Goal: Task Accomplishment & Management: Complete application form

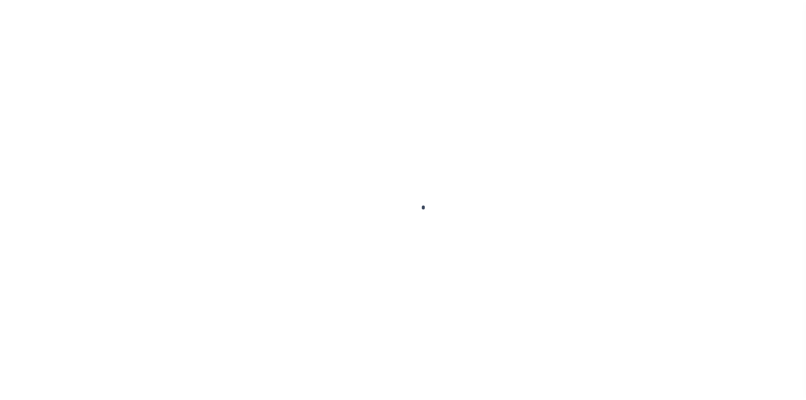
scroll to position [12, 0]
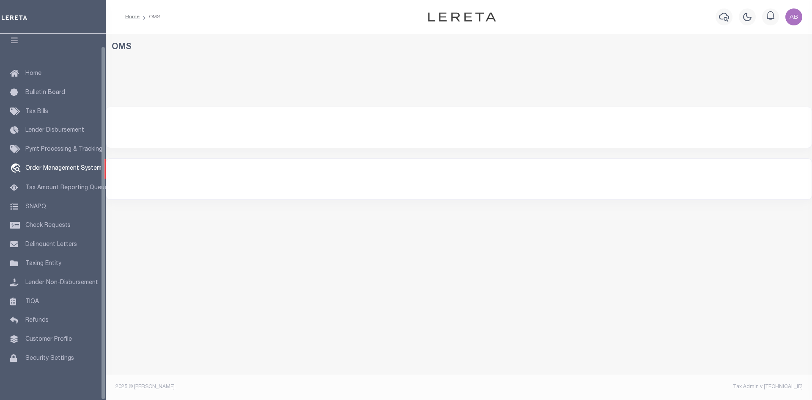
select select "200"
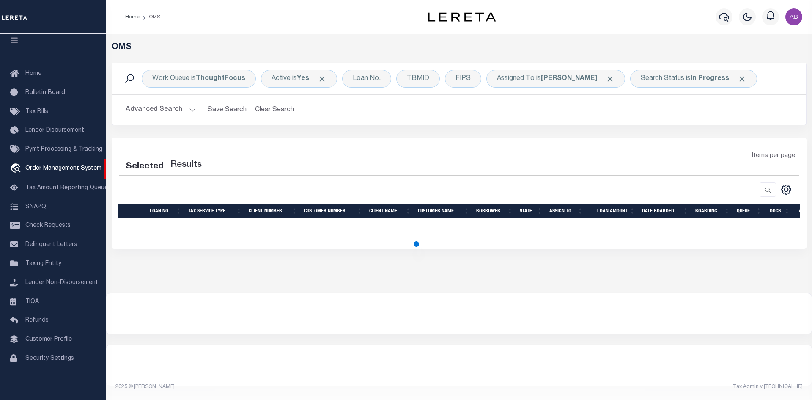
select select "200"
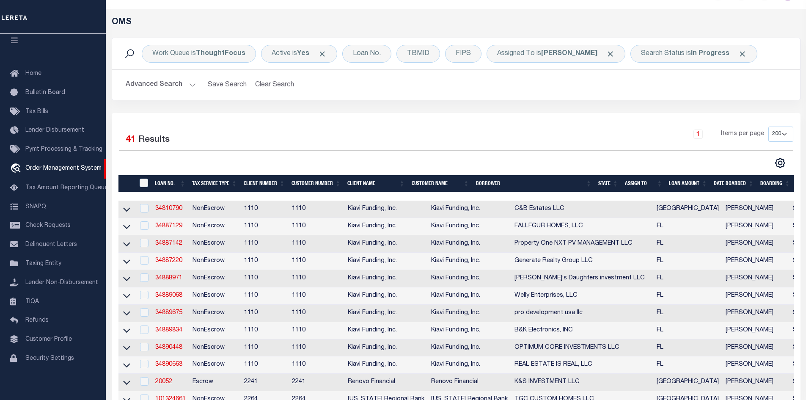
scroll to position [0, 0]
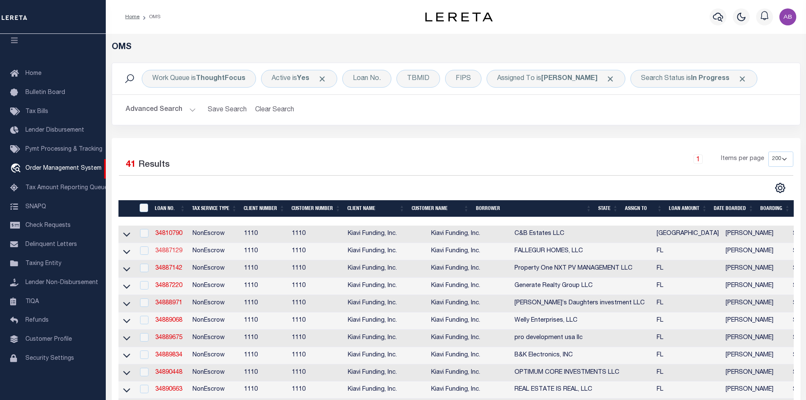
click at [175, 252] on link "34887129" at bounding box center [168, 251] width 27 height 6
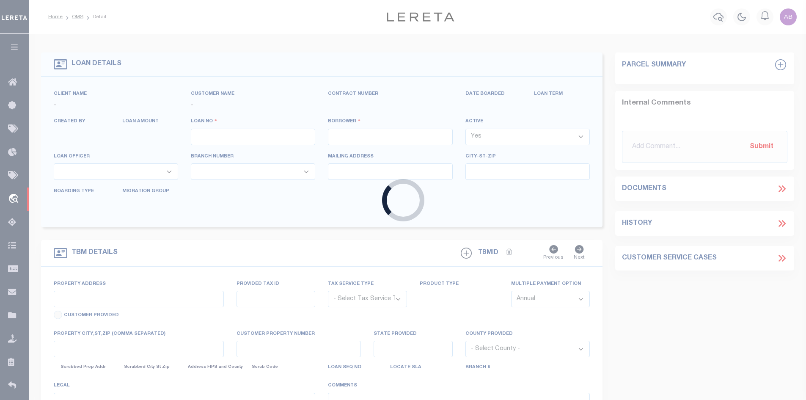
type input "34887129"
type input "FALLEGUR HOMES, LLC"
select select
select select "100"
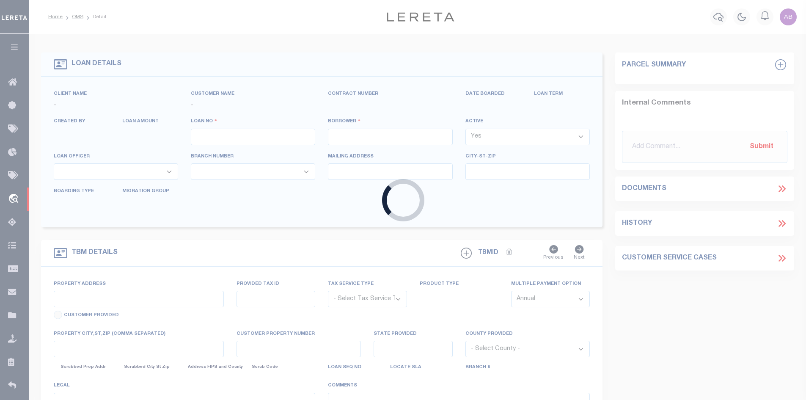
select select "NonEscrow"
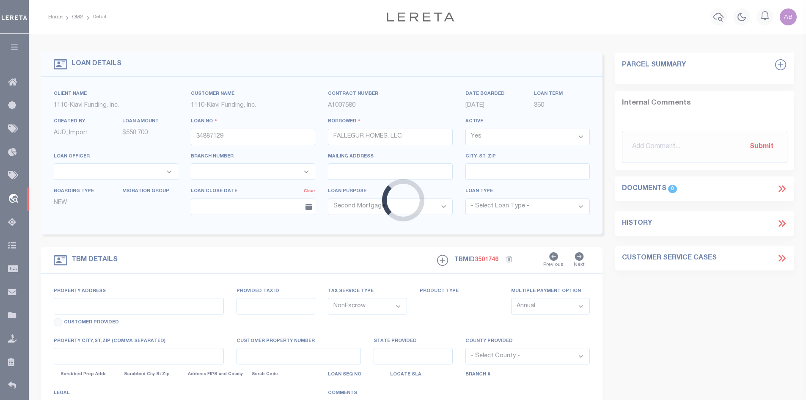
type input "[STREET_ADDRESS][PERSON_NAME]"
type input "05/29/15/54666/042/0050"
select select
type input "CLEARWATER FL 33767"
type input "FL"
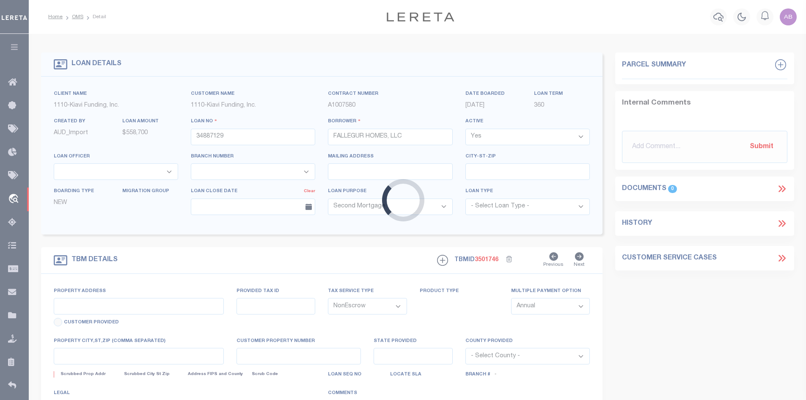
select select
select select "8518"
select select "3485"
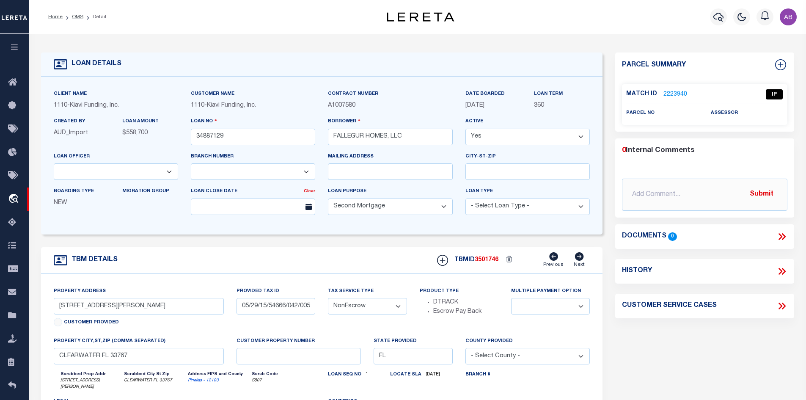
click at [165, 250] on div "TBM DETAILS TBMID 3501746 Previous Next" at bounding box center [322, 260] width 562 height 27
click at [670, 101] on div "Match ID 2223940 IP" at bounding box center [704, 96] width 157 height 15
click at [667, 94] on link "2223940" at bounding box center [675, 94] width 24 height 9
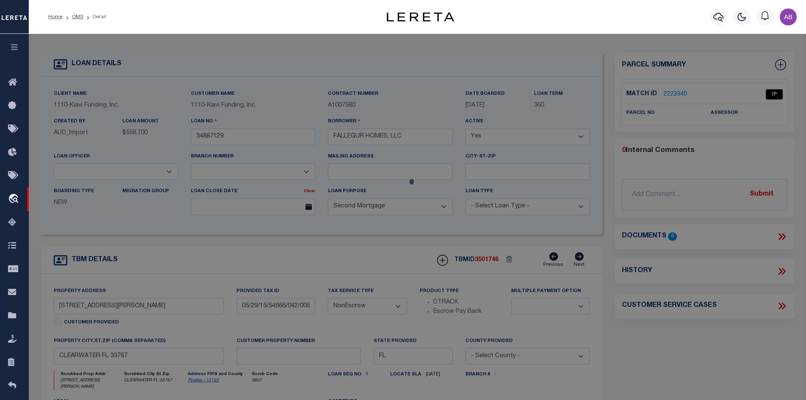
checkbox input "false"
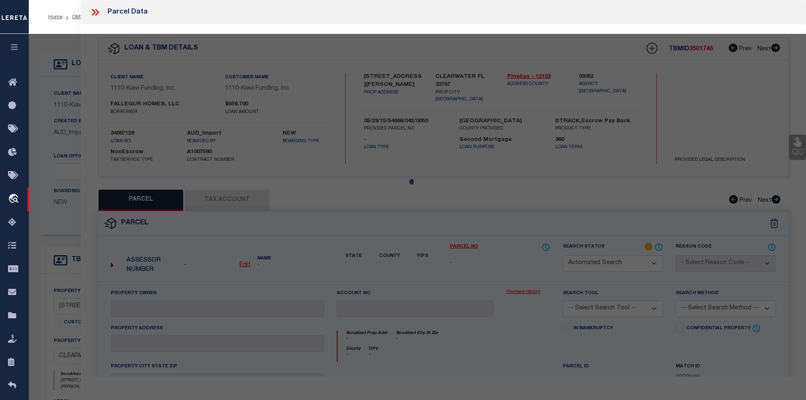
select select "IP"
checkbox input "false"
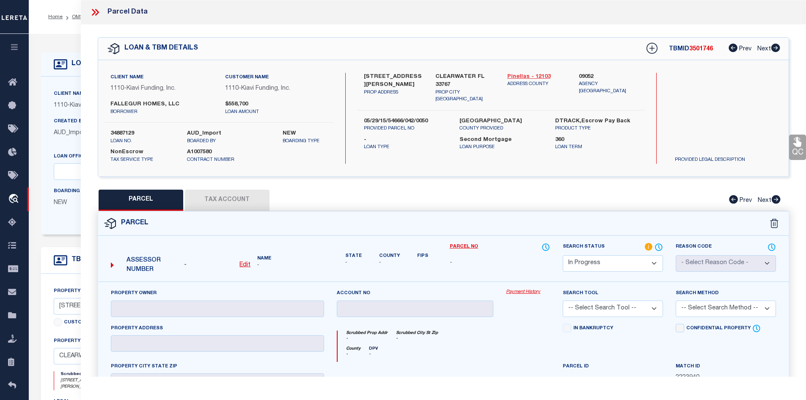
click at [525, 73] on link "Pinellas - 12103" at bounding box center [536, 77] width 59 height 8
drag, startPoint x: 361, startPoint y: 74, endPoint x: 408, endPoint y: 77, distance: 47.1
click at [408, 77] on div "[STREET_ADDRESS][PERSON_NAME] PROP ADDRESS" at bounding box center [394, 88] width 72 height 30
copy label "[STREET_ADDRESS][PERSON_NAME]"
click at [247, 269] on div "Assessor Number - Edit Name -" at bounding box center [217, 262] width 220 height 33
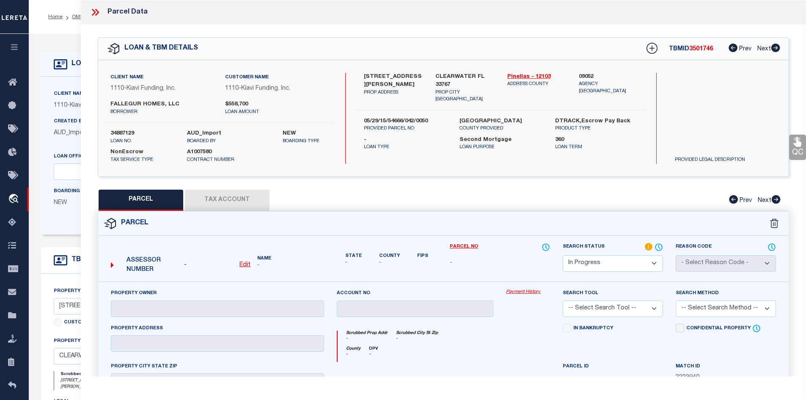
click at [248, 262] on u "Edit" at bounding box center [244, 265] width 11 height 6
select select "IP"
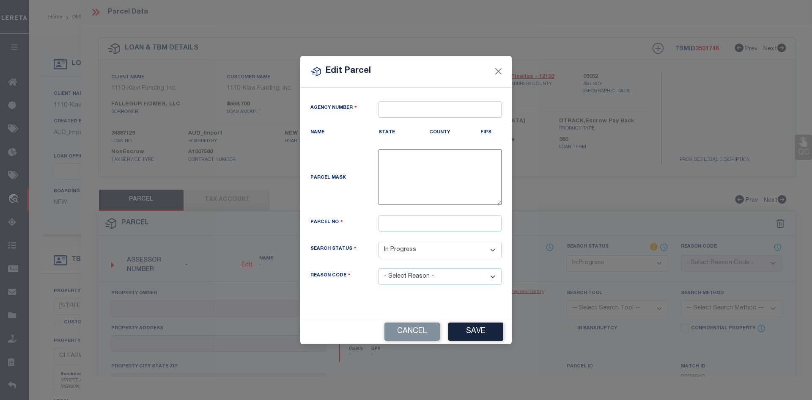
type textarea "-"
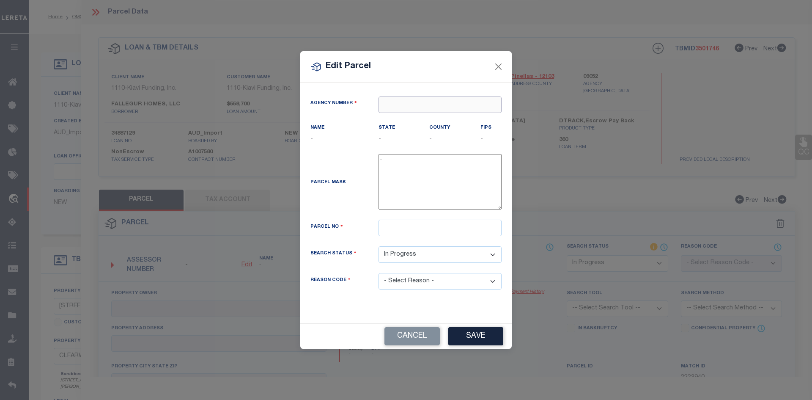
click at [434, 104] on input "text" at bounding box center [440, 104] width 123 height 17
click at [452, 121] on div "090520000 : [GEOGRAPHIC_DATA]" at bounding box center [440, 126] width 122 height 24
type input "090520000"
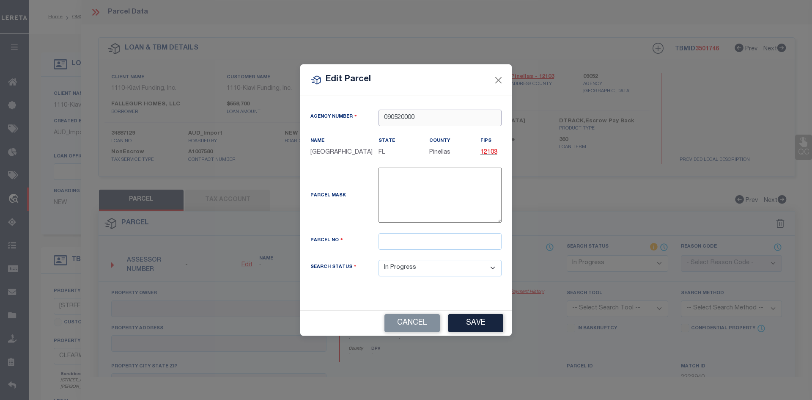
type input "090520000"
type input "05-29-15-54666-042-0050"
click at [407, 286] on div "Search Status Automated Search Bad Parcel Complete Duplicate Parcel High Dollar…" at bounding box center [406, 273] width 204 height 27
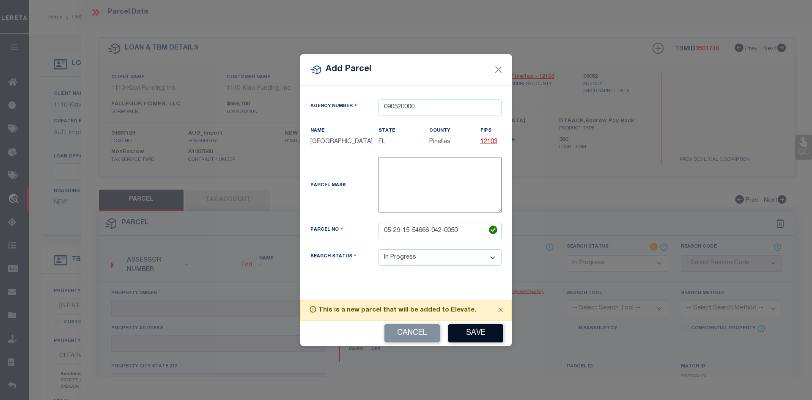
click at [481, 335] on button "Save" at bounding box center [475, 333] width 55 height 18
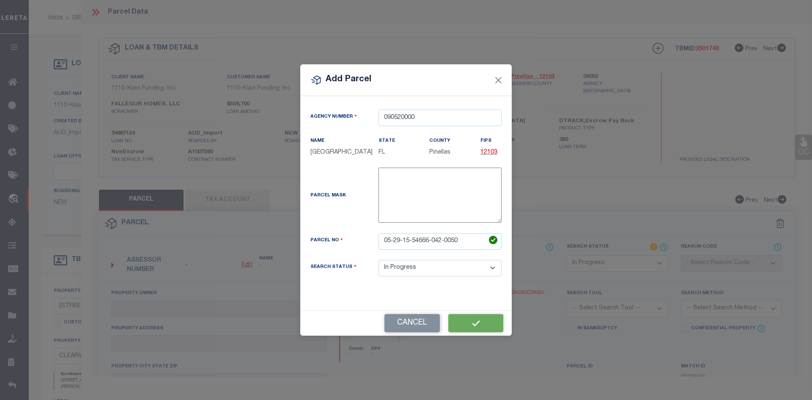
select select "IP"
checkbox input "false"
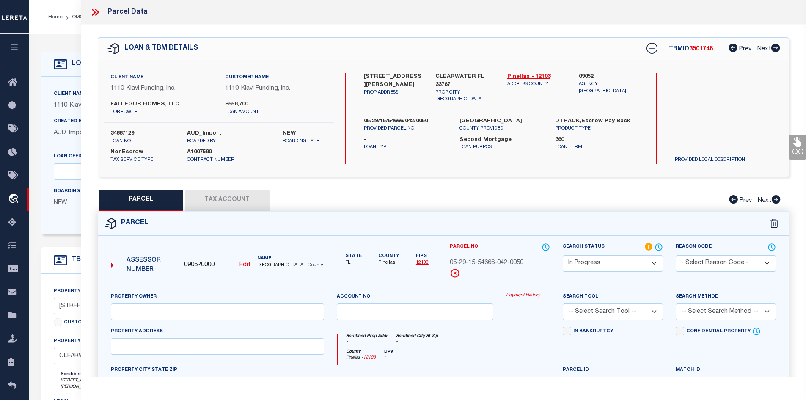
scroll to position [127, 0]
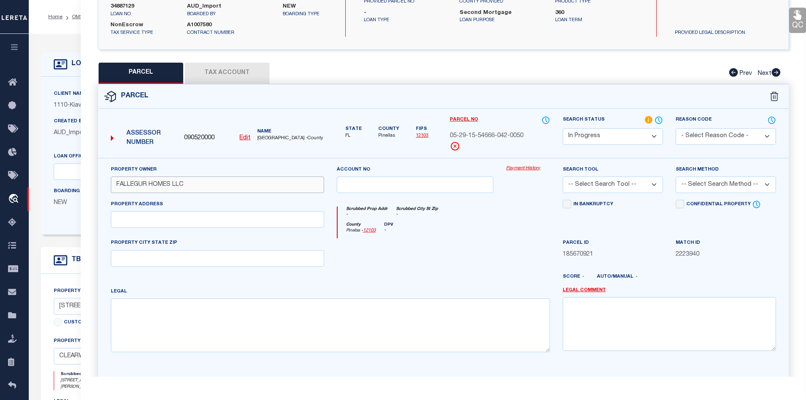
type input "FALLEGUR HOMES LLC"
click at [216, 222] on input "text" at bounding box center [217, 219] width 213 height 17
paste input "[STREET_ADDRESS][PERSON_NAME]"
type input "[STREET_ADDRESS][PERSON_NAME]"
click at [167, 255] on input "text" at bounding box center [217, 258] width 213 height 17
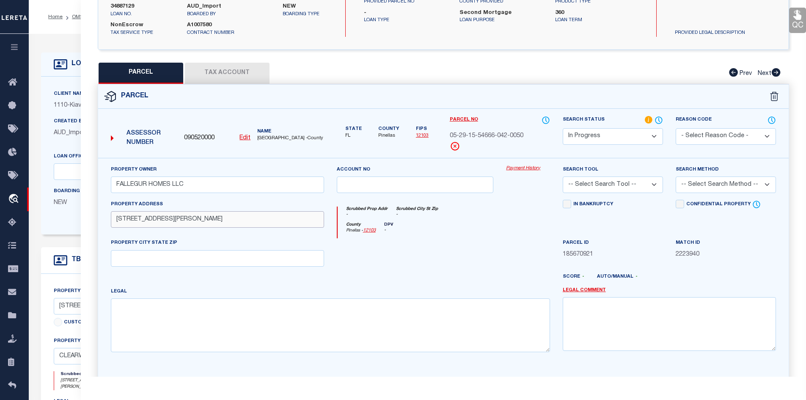
click at [161, 221] on input "[STREET_ADDRESS][PERSON_NAME]" at bounding box center [217, 219] width 213 height 17
click at [149, 259] on input "text" at bounding box center [217, 258] width 213 height 17
click at [176, 262] on input "text" at bounding box center [217, 258] width 213 height 17
paste input "[GEOGRAPHIC_DATA]"
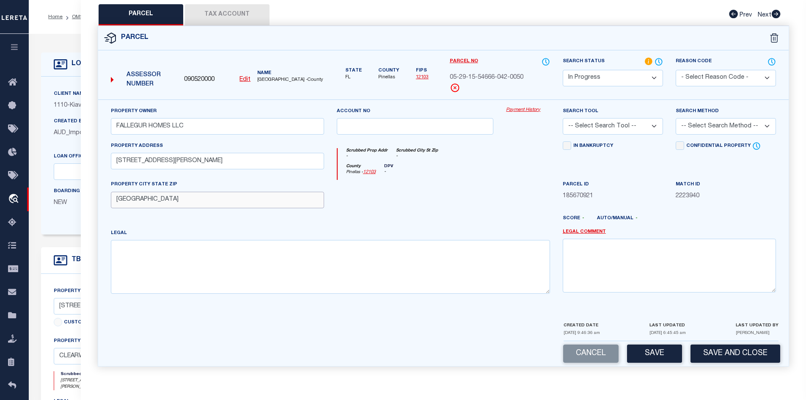
type input "[GEOGRAPHIC_DATA]"
click at [144, 267] on textarea at bounding box center [330, 266] width 439 height 53
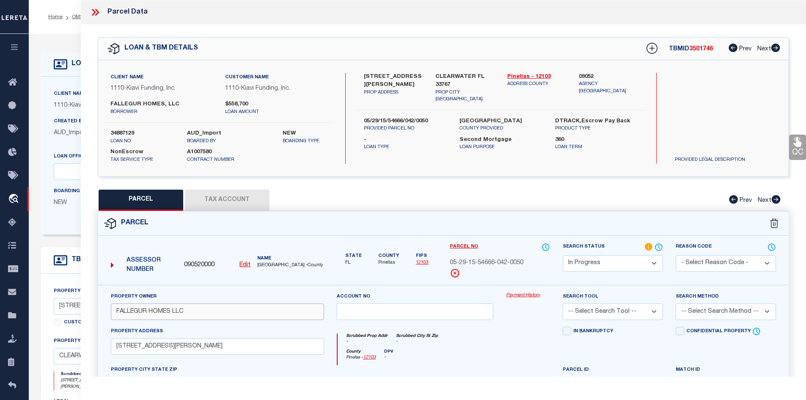
click at [259, 320] on input "FALLEGUR HOMES LLC" at bounding box center [217, 311] width 213 height 17
paste input "MANDALAY SUB BLK 42, LOT 5"
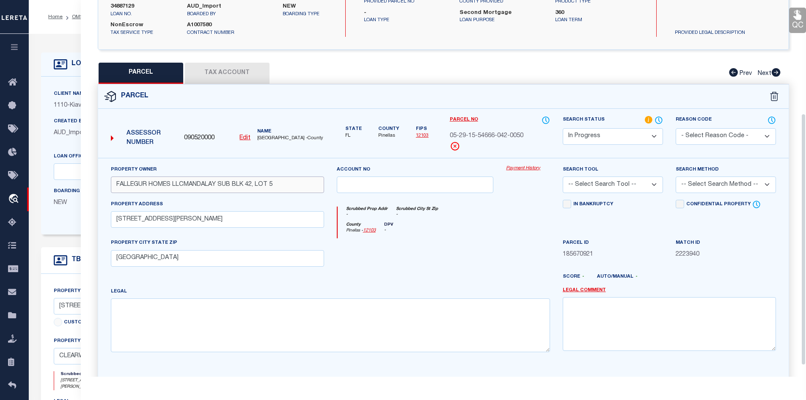
scroll to position [169, 0]
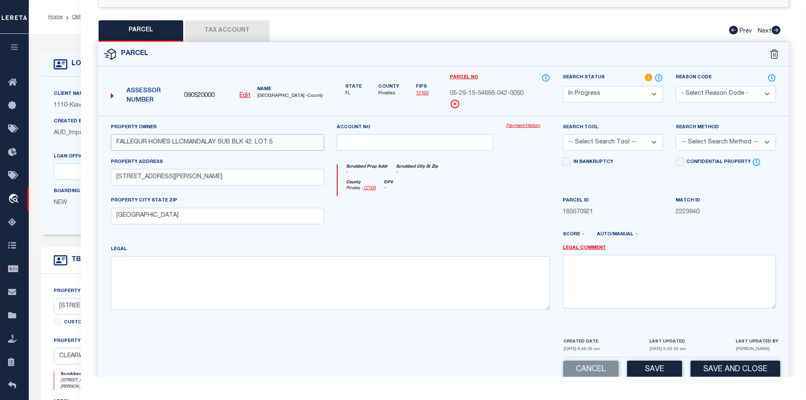
type input "FALLEGUR HOMES LLC"
click at [223, 276] on textarea at bounding box center [330, 282] width 439 height 53
paste textarea "MANDALAY SUB BLK 42, LOT 5"
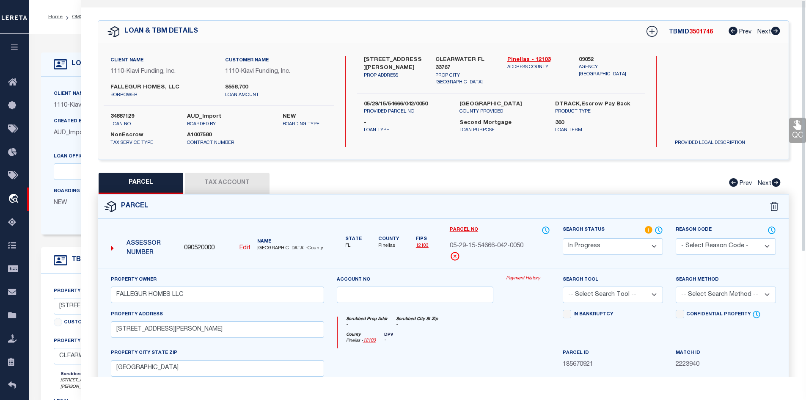
scroll to position [0, 0]
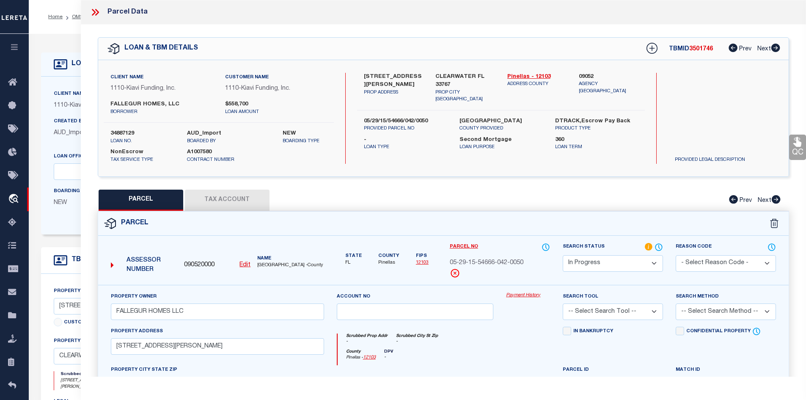
type textarea "MANDALAY SUB BLK 42, LOT 5"
click at [237, 192] on button "Tax Account" at bounding box center [227, 200] width 85 height 21
select select "100"
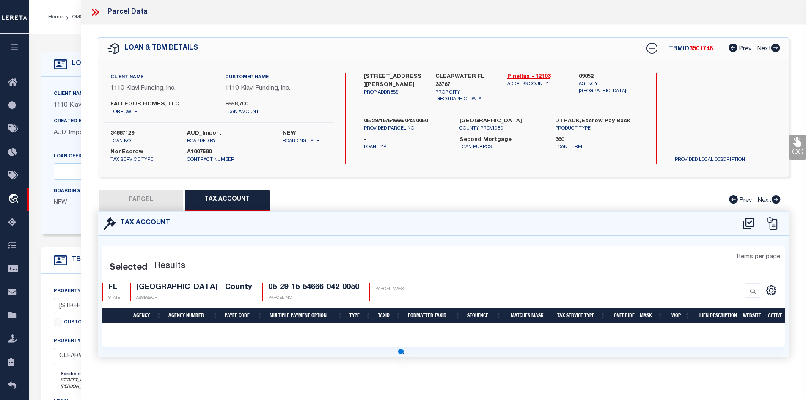
select select "100"
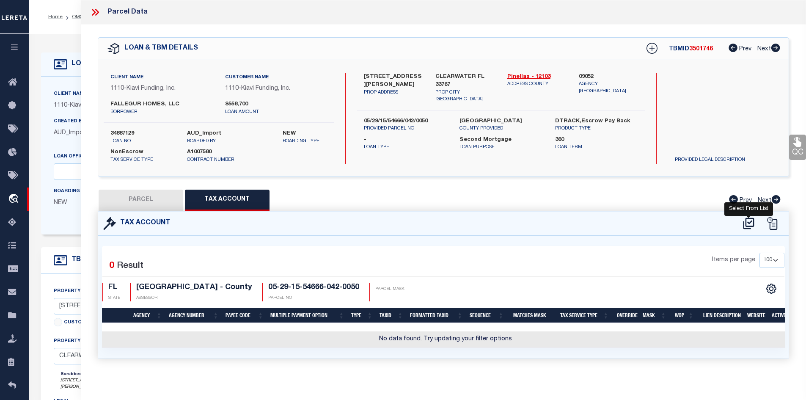
click at [745, 222] on icon at bounding box center [749, 224] width 14 height 14
select select "100"
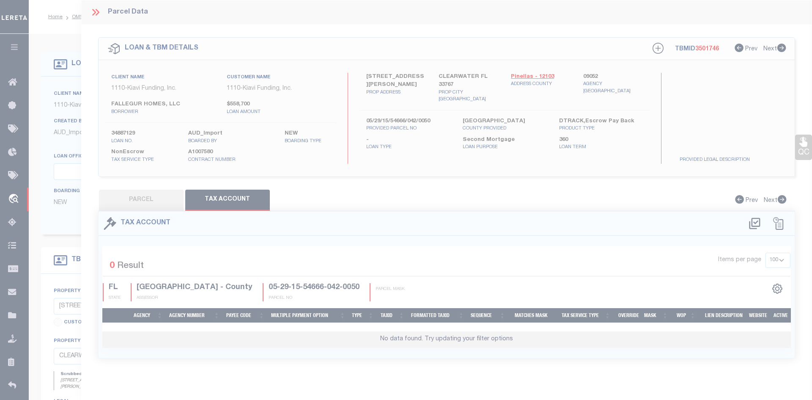
select select "100"
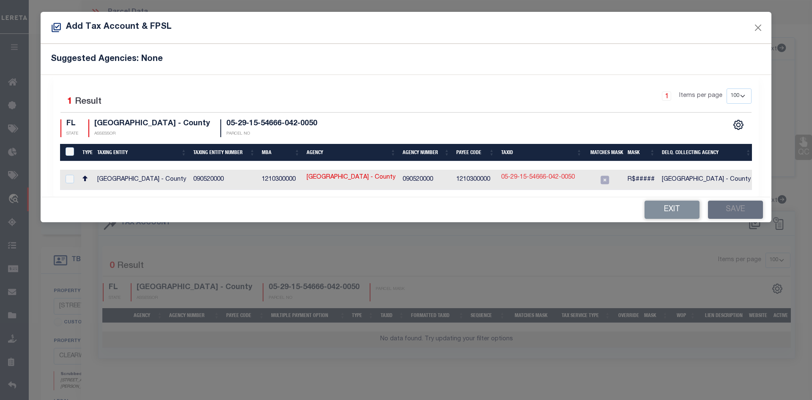
click at [549, 178] on link "05-29-15-54666-042-0050" at bounding box center [538, 177] width 74 height 9
type input "05-29-15-54666-042-0050"
type textarea "R$#####"
checkbox input "false"
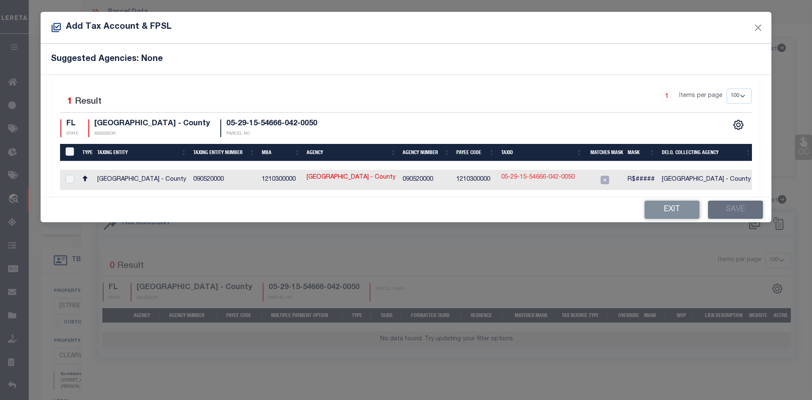
checkbox input "false"
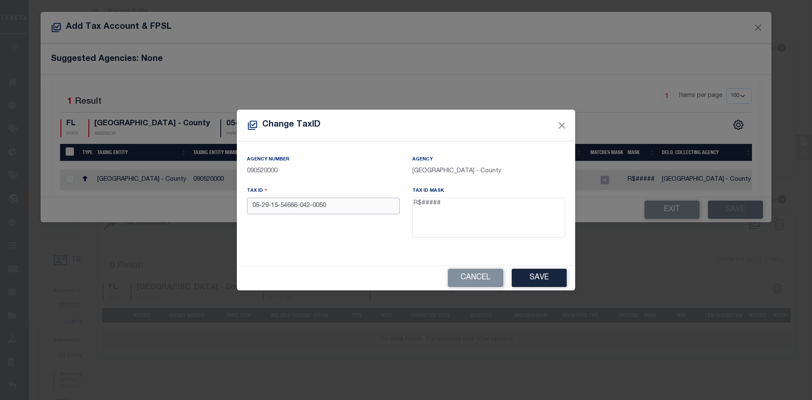
click at [338, 201] on input "05-29-15-54666-042-0050" at bounding box center [323, 206] width 153 height 17
paste input "R45429"
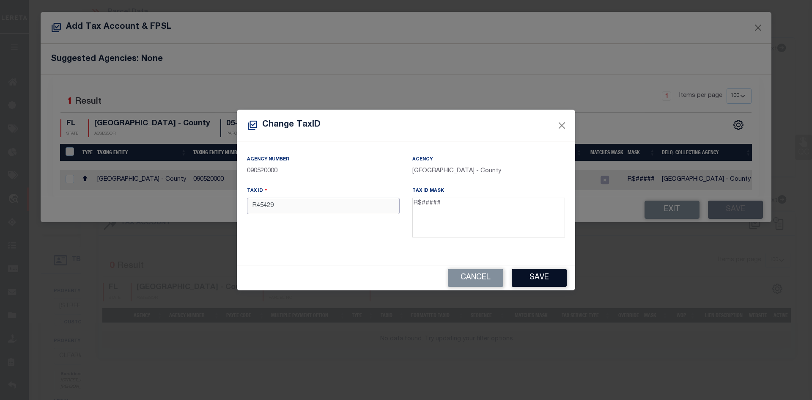
type input "R45429"
click at [547, 271] on button "Save" at bounding box center [539, 278] width 55 height 18
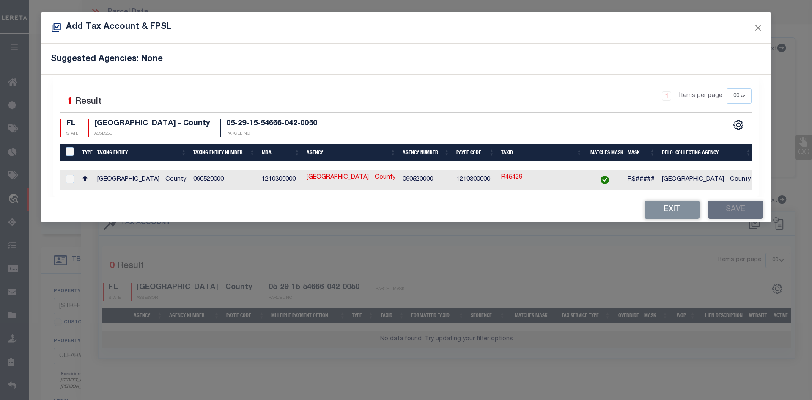
click at [98, 176] on td "[GEOGRAPHIC_DATA] - County" at bounding box center [142, 180] width 96 height 20
checkbox input "true"
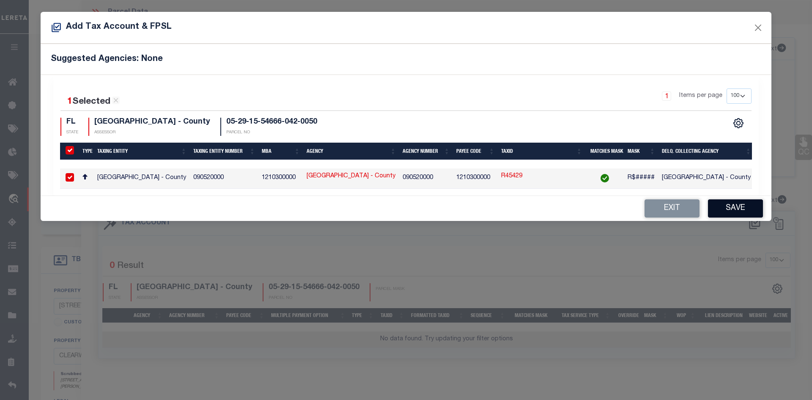
click at [732, 208] on button "Save" at bounding box center [735, 208] width 55 height 18
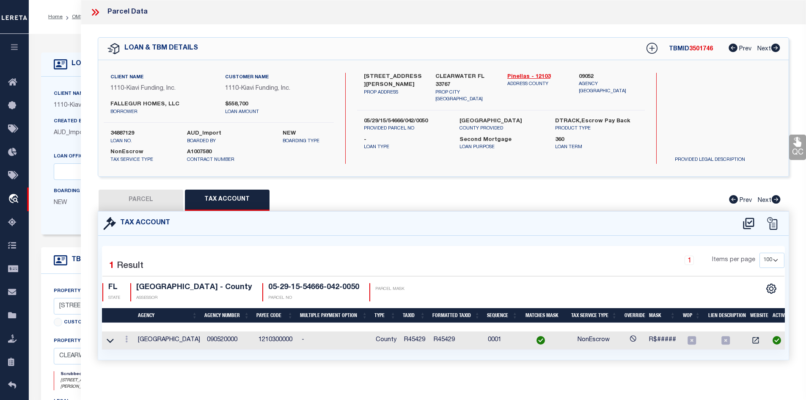
click at [153, 191] on button "PARCEL" at bounding box center [141, 200] width 85 height 21
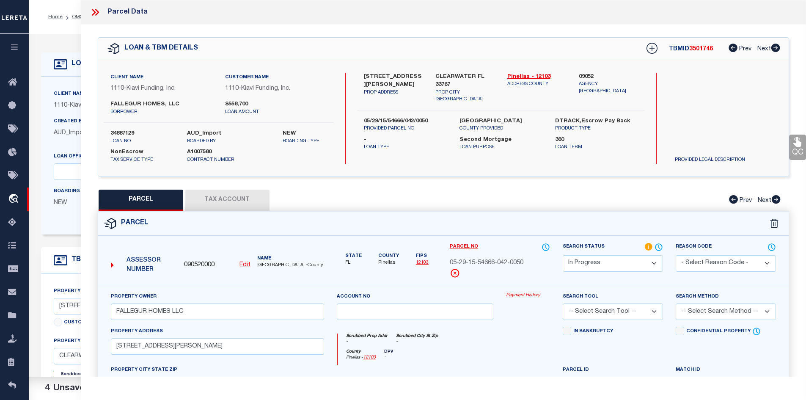
scroll to position [186, 0]
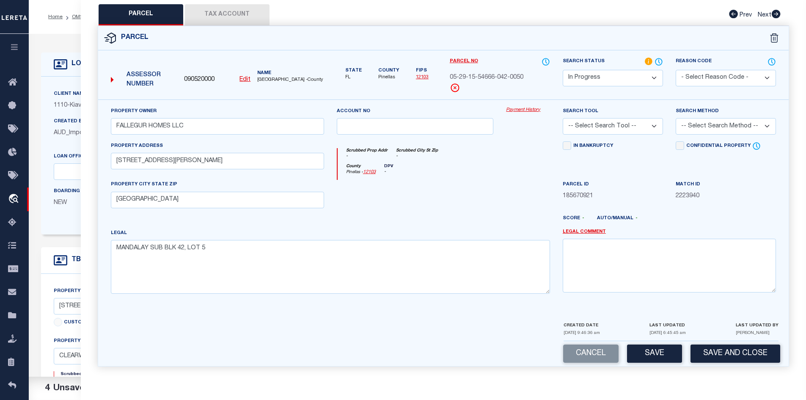
click at [614, 78] on select "Automated Search Bad Parcel Complete Duplicate Parcel High Dollar Reporting In …" at bounding box center [613, 78] width 100 height 17
select select "PC"
click at [563, 70] on select "Automated Search Bad Parcel Complete Duplicate Parcel High Dollar Reporting In …" at bounding box center [613, 78] width 100 height 17
click at [613, 129] on select "-- Select Search Tool -- 3rd Party Website Agency File Agency Website ATLS CNV-…" at bounding box center [613, 126] width 100 height 17
select select "AGW"
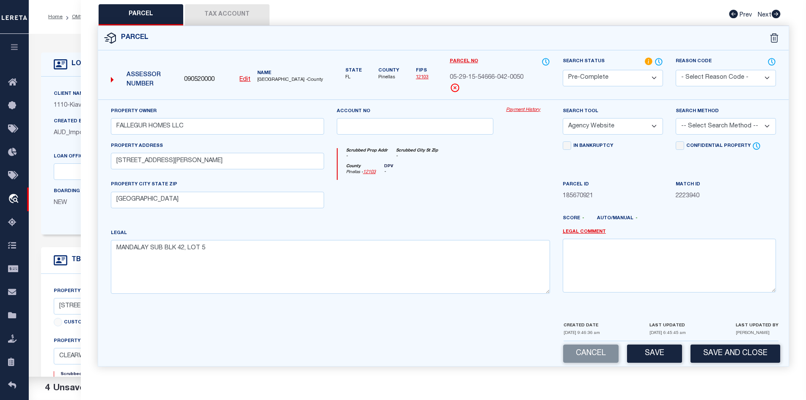
click at [563, 118] on select "-- Select Search Tool -- 3rd Party Website Agency File Agency Website ATLS CNV-…" at bounding box center [613, 126] width 100 height 17
click at [707, 126] on select "-- Select Search Method -- Property Address Legal Liability Info Provided" at bounding box center [726, 126] width 100 height 17
select select "LEG"
click at [676, 118] on select "-- Select Search Method -- Property Address Legal Liability Info Provided" at bounding box center [726, 126] width 100 height 17
click at [649, 353] on button "Save" at bounding box center [654, 353] width 55 height 18
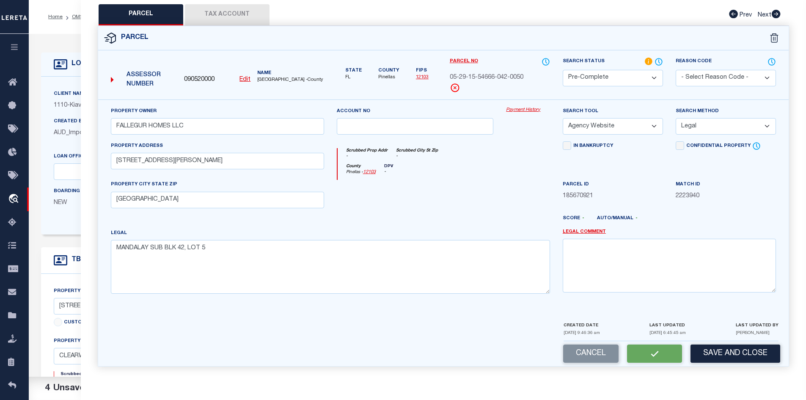
scroll to position [0, 0]
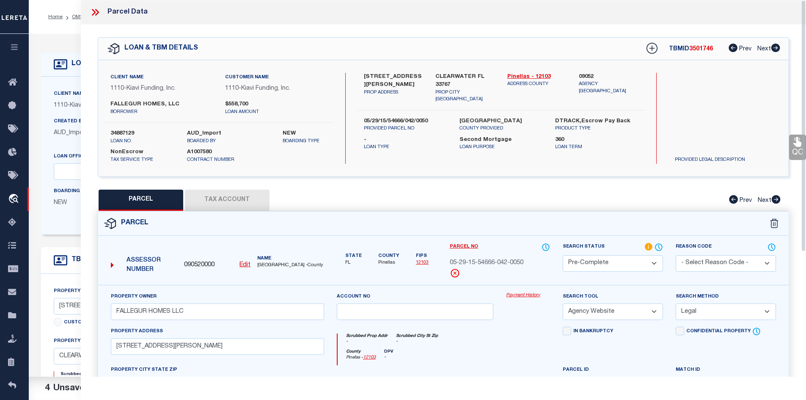
select select "AS"
select select
checkbox input "false"
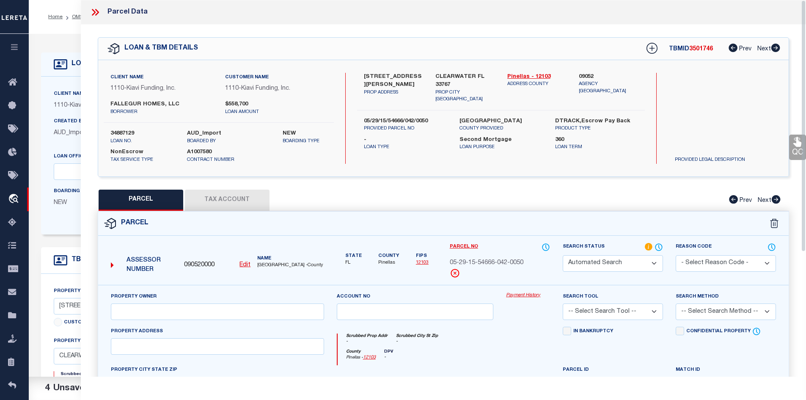
select select "PC"
type input "FALLEGUR HOMES LLC"
select select "AGW"
select select "LEG"
type input "[STREET_ADDRESS][PERSON_NAME]"
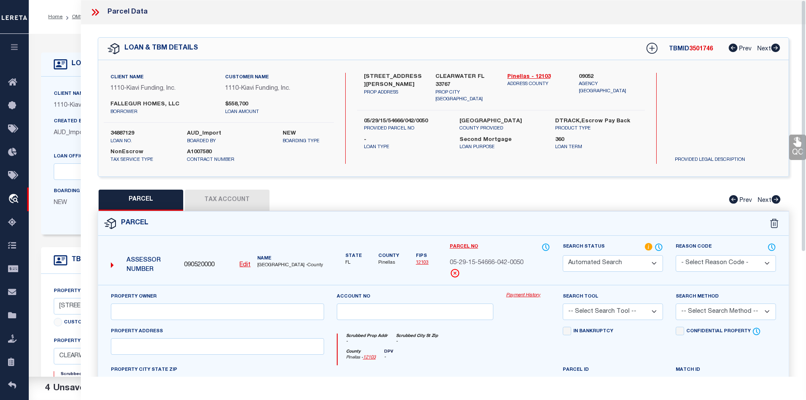
type input "[GEOGRAPHIC_DATA]"
type textarea "MANDALAY SUB BLK 42, LOT 5"
click at [122, 132] on label "34887129" at bounding box center [142, 133] width 64 height 8
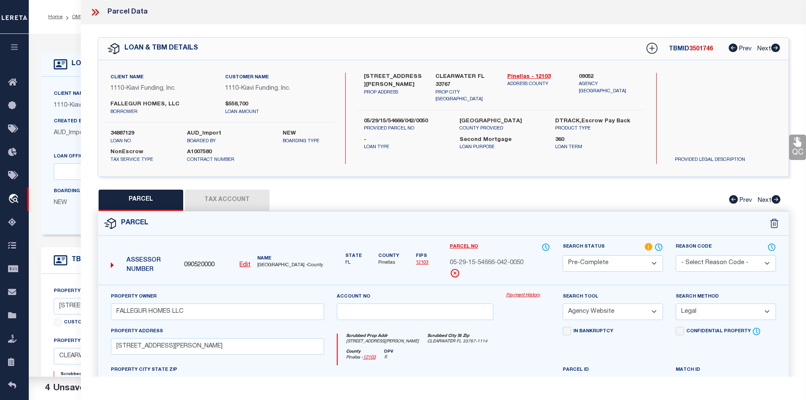
click at [122, 132] on label "34887129" at bounding box center [142, 133] width 64 height 8
copy label "34887129"
click at [472, 259] on span "05-29-15-54666-042-0050" at bounding box center [487, 263] width 74 height 9
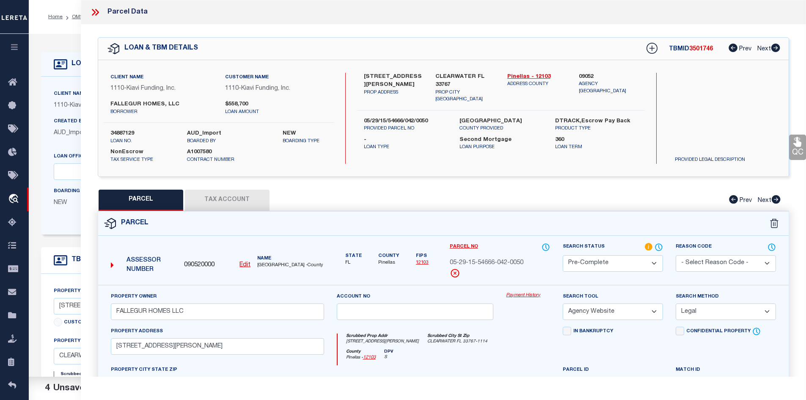
click at [472, 259] on span "05-29-15-54666-042-0050" at bounding box center [487, 263] width 74 height 9
click at [94, 13] on icon at bounding box center [94, 12] width 4 height 7
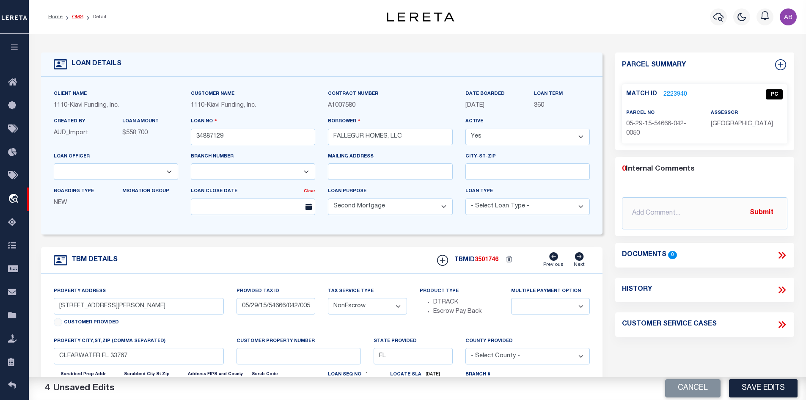
click at [76, 17] on link "OMS" at bounding box center [77, 16] width 11 height 5
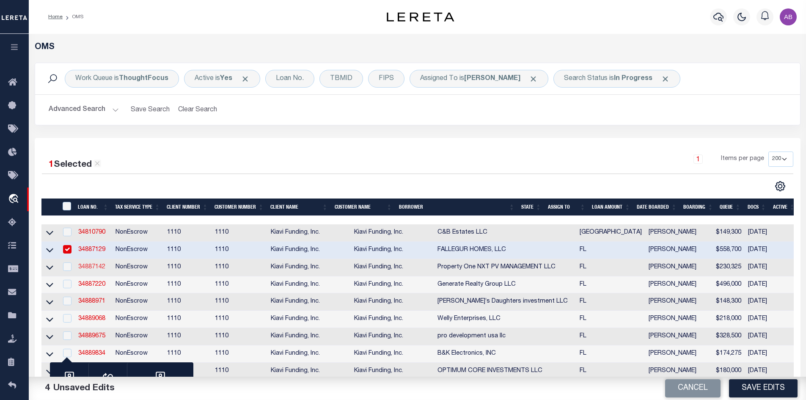
click at [88, 268] on link "34887142" at bounding box center [91, 267] width 27 height 6
type input "34887142"
type input "Property One NXT PV MANAGEMENT LLC"
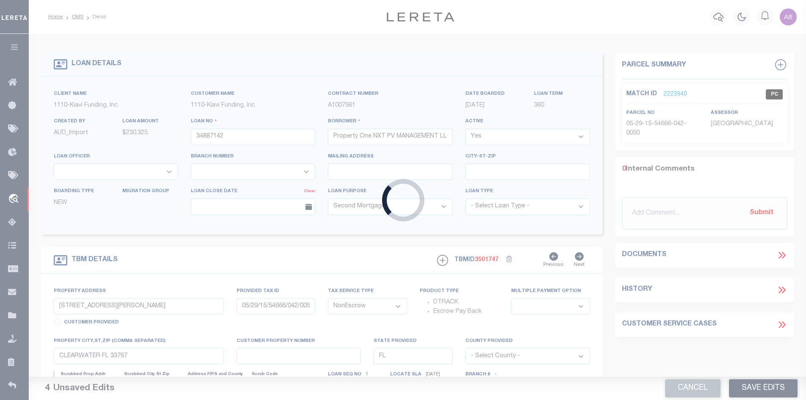
type input "[GEOGRAPHIC_DATA], [GEOGRAPHIC_DATA]. [GEOGRAPHIC_DATA], [GEOGRAPHIC_DATA], 337…"
type input "25-31-16-35442-001-0210"
select select
type input "ST. [GEOGRAPHIC_DATA]"
select select
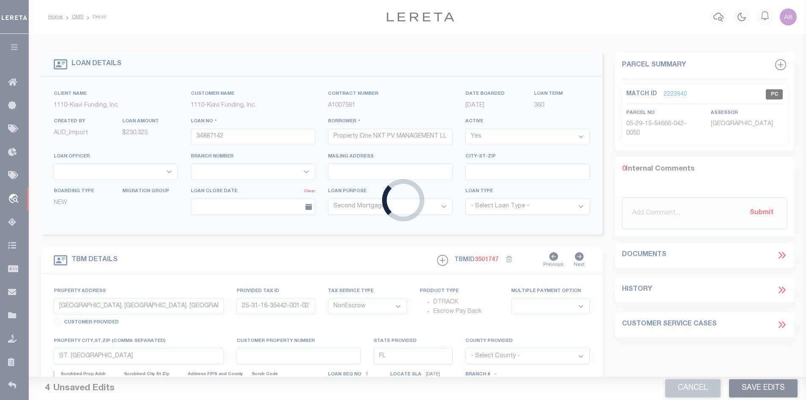
select select "3485"
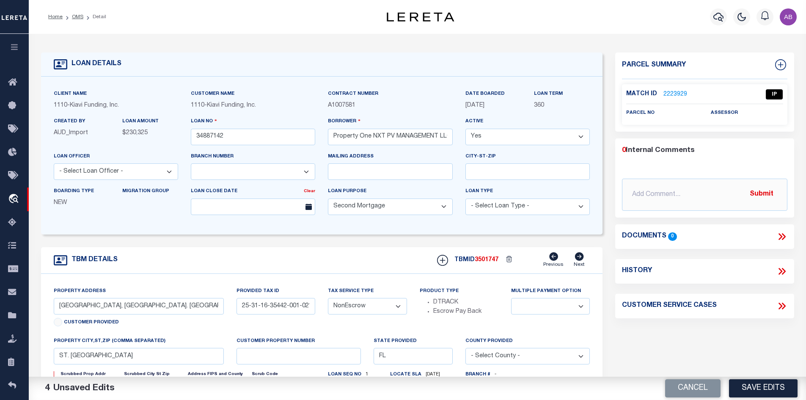
click at [674, 94] on link "2223929" at bounding box center [675, 94] width 24 height 9
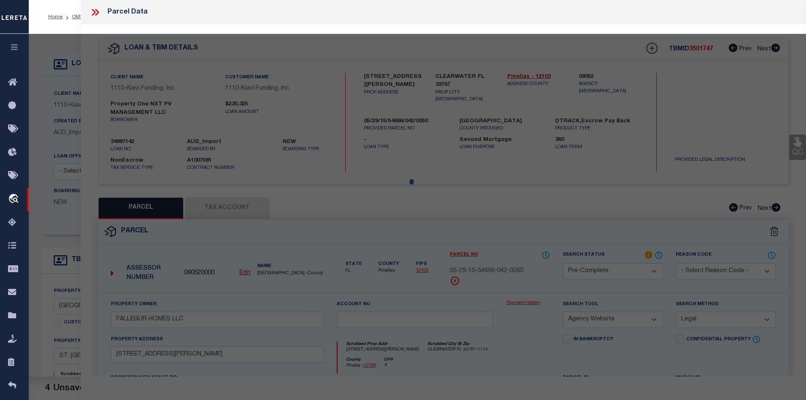
select select "AS"
select select
checkbox input "false"
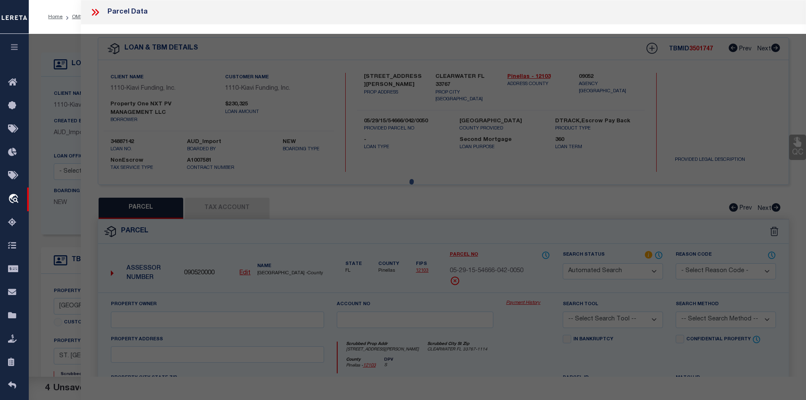
select select "IP"
checkbox input "false"
